Goal: Information Seeking & Learning: Learn about a topic

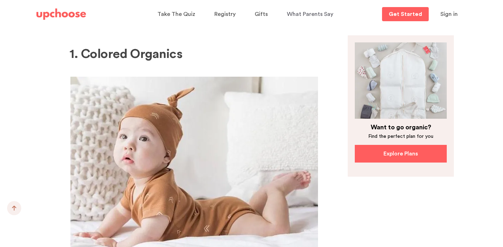
scroll to position [998, 0]
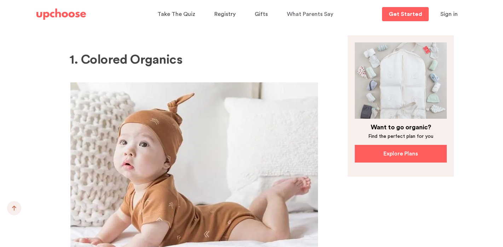
click at [136, 53] on b "1. Colored Organics" at bounding box center [125, 59] width 113 height 13
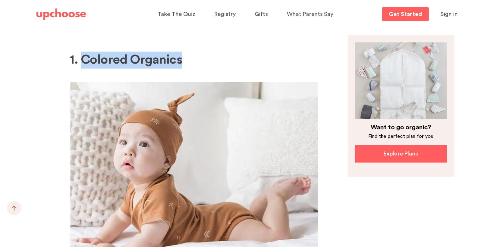
drag, startPoint x: 185, startPoint y: 48, endPoint x: 83, endPoint y: 52, distance: 101.9
click at [83, 52] on h2 "1. Colored Organics" at bounding box center [193, 60] width 249 height 17
copy b "Colored Organics"
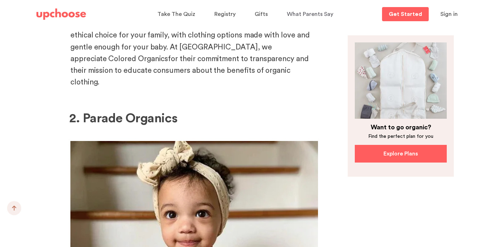
scroll to position [1417, 0]
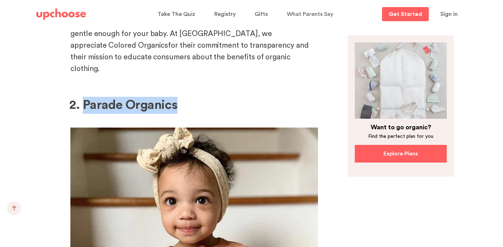
drag, startPoint x: 181, startPoint y: 85, endPoint x: 86, endPoint y: 86, distance: 95.8
click at [86, 97] on h2 "2. Parade Organics" at bounding box center [193, 105] width 249 height 17
copy b "Parade Organics"
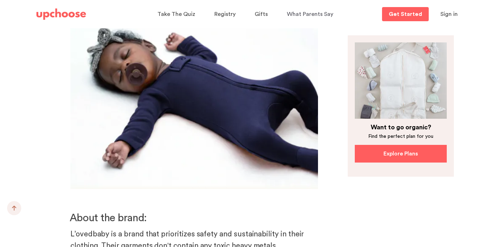
scroll to position [1973, 0]
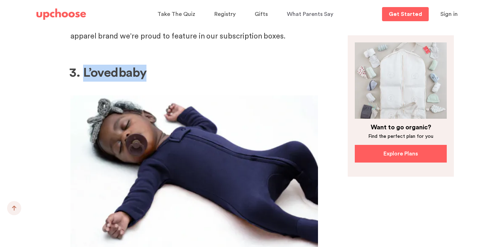
drag, startPoint x: 152, startPoint y: 54, endPoint x: 82, endPoint y: 55, distance: 69.7
click at [82, 65] on h2 "3. L’ovedbaby" at bounding box center [193, 73] width 249 height 17
copy b "L’ovedbaby"
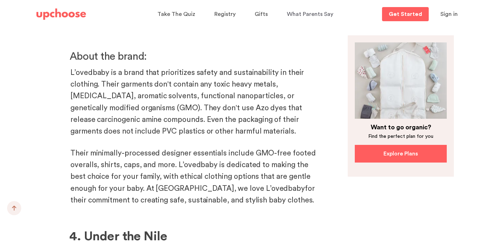
click at [117, 88] on p "L’ovedbaby is a brand that prioritizes safety and sustainability in their cloth…" at bounding box center [194, 102] width 248 height 70
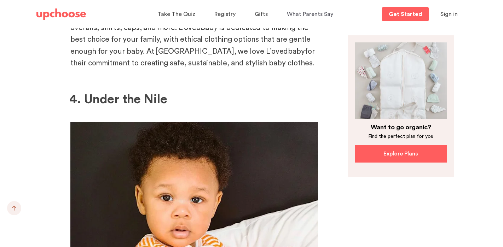
scroll to position [2340, 0]
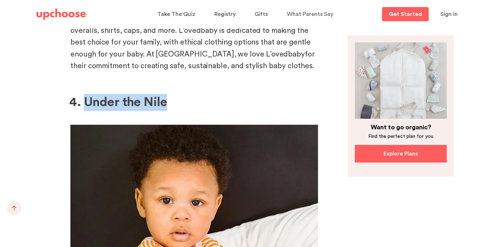
drag, startPoint x: 170, startPoint y: 80, endPoint x: 87, endPoint y: 78, distance: 83.1
click at [87, 94] on h2 "4. Under the Nile" at bounding box center [193, 102] width 249 height 17
copy b "Under the Nile"
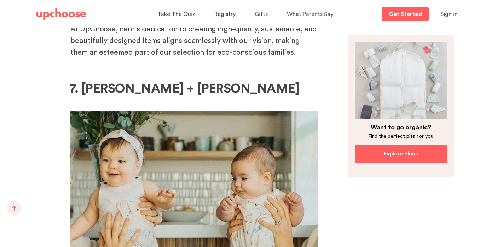
scroll to position [4134, 0]
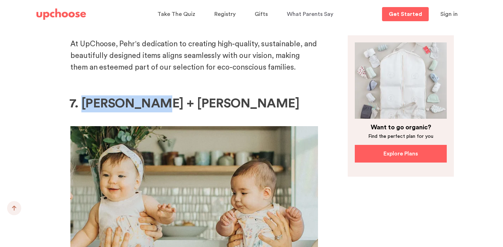
drag, startPoint x: 152, startPoint y: 71, endPoint x: 81, endPoint y: 74, distance: 71.1
click at [81, 97] on b "7. [PERSON_NAME] + [PERSON_NAME]" at bounding box center [184, 103] width 230 height 13
copy b "[PERSON_NAME] + [PERSON_NAME]"
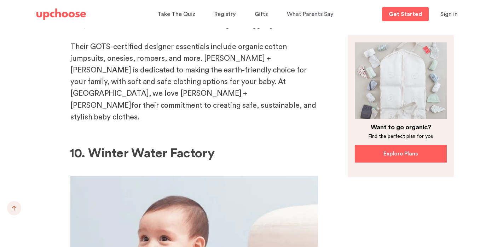
scroll to position [5501, 0]
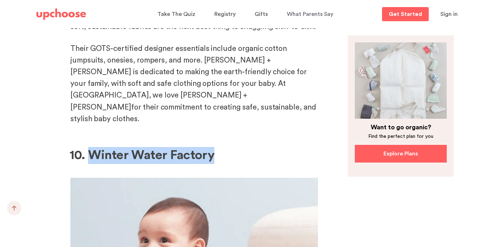
drag, startPoint x: 215, startPoint y: 48, endPoint x: 93, endPoint y: 52, distance: 122.7
click at [93, 147] on h2 "10. Winter Water Factory" at bounding box center [193, 155] width 249 height 17
copy b "Winter Water Factory"
